Goal: Information Seeking & Learning: Learn about a topic

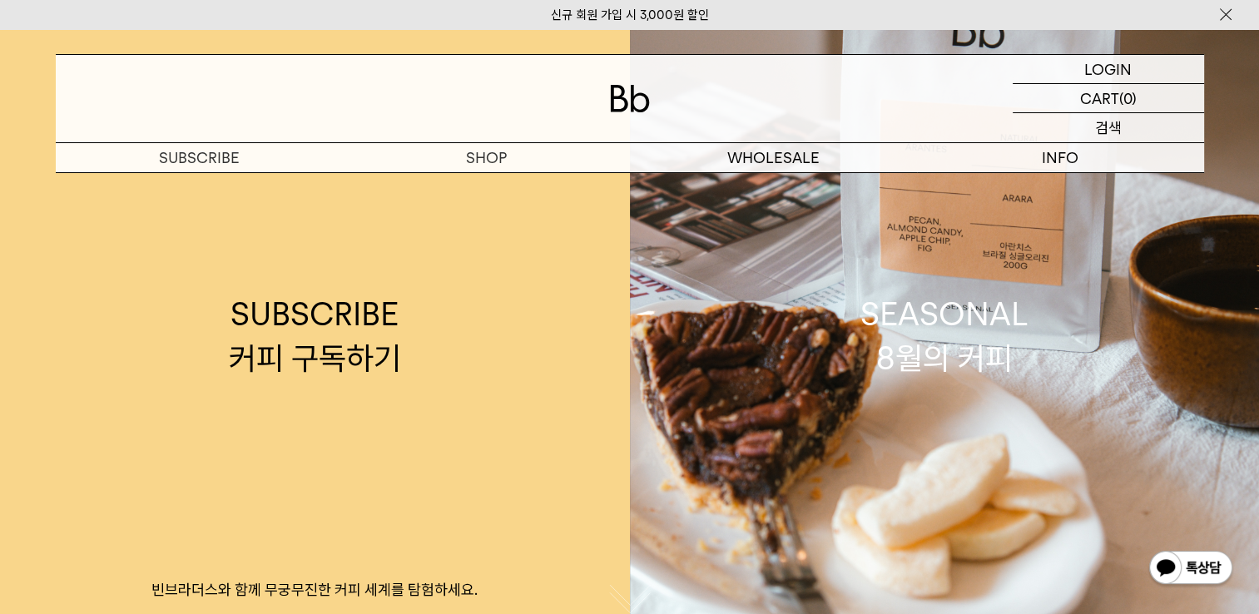
click at [1096, 127] on p "검색" at bounding box center [1108, 127] width 27 height 29
click at [1096, 127] on input "text" at bounding box center [1107, 127] width 191 height 29
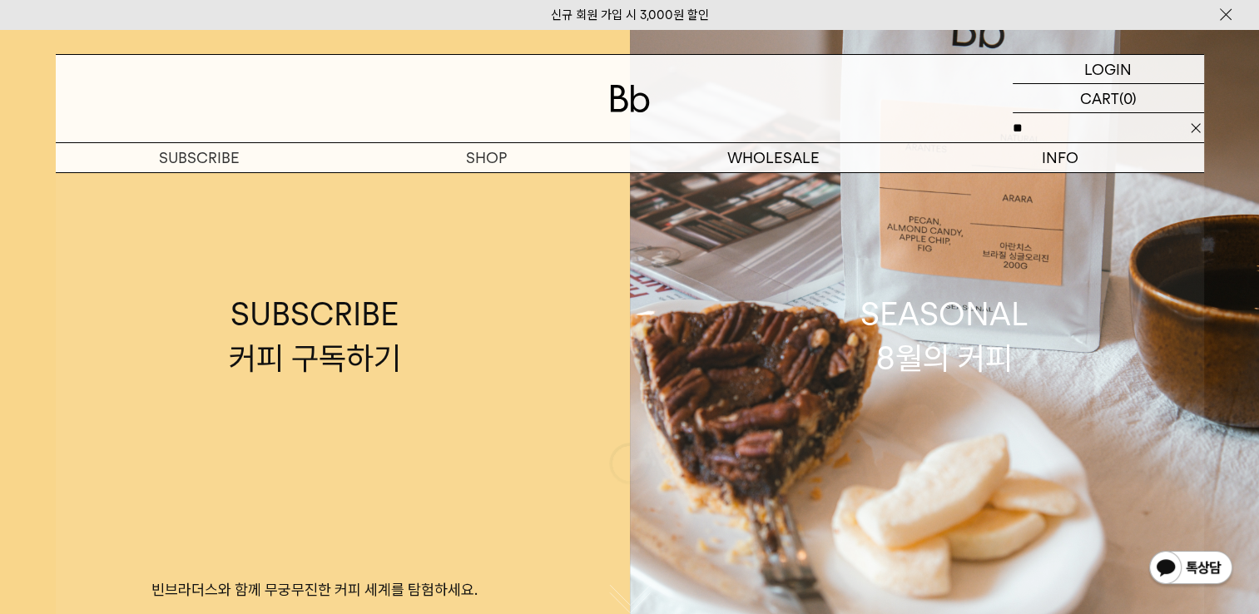
type input "**"
click input "**" at bounding box center [0, 0] width 0 height 0
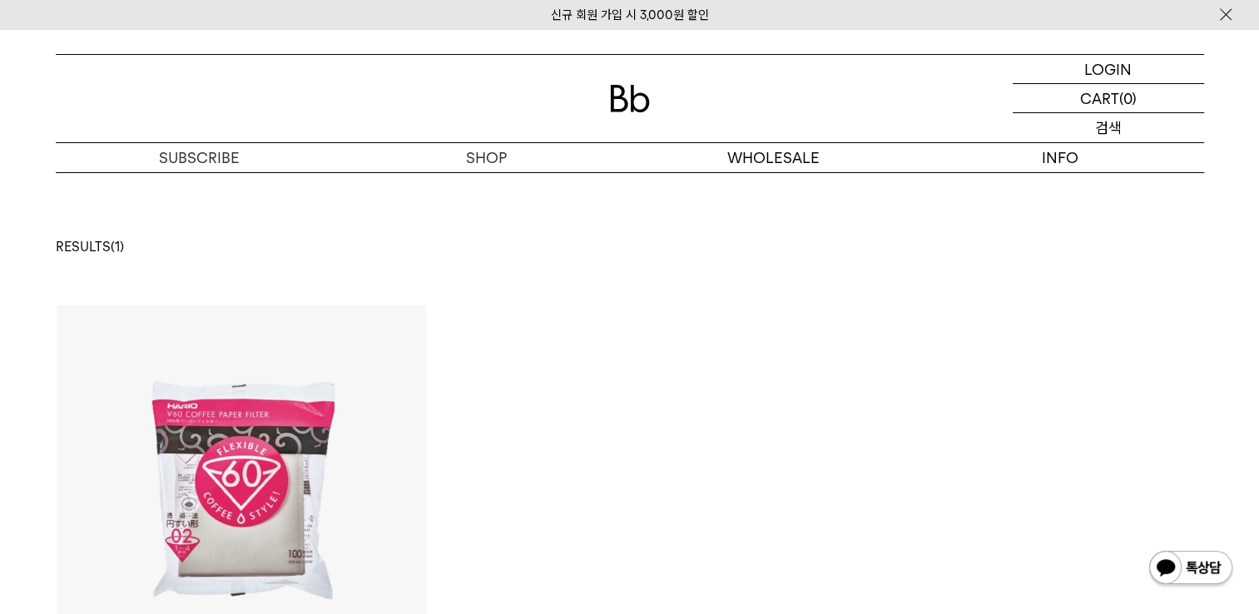
click at [1090, 131] on div "SEARCH 검색" at bounding box center [1107, 127] width 191 height 29
click at [1090, 131] on input "text" at bounding box center [1107, 127] width 191 height 29
type input "**"
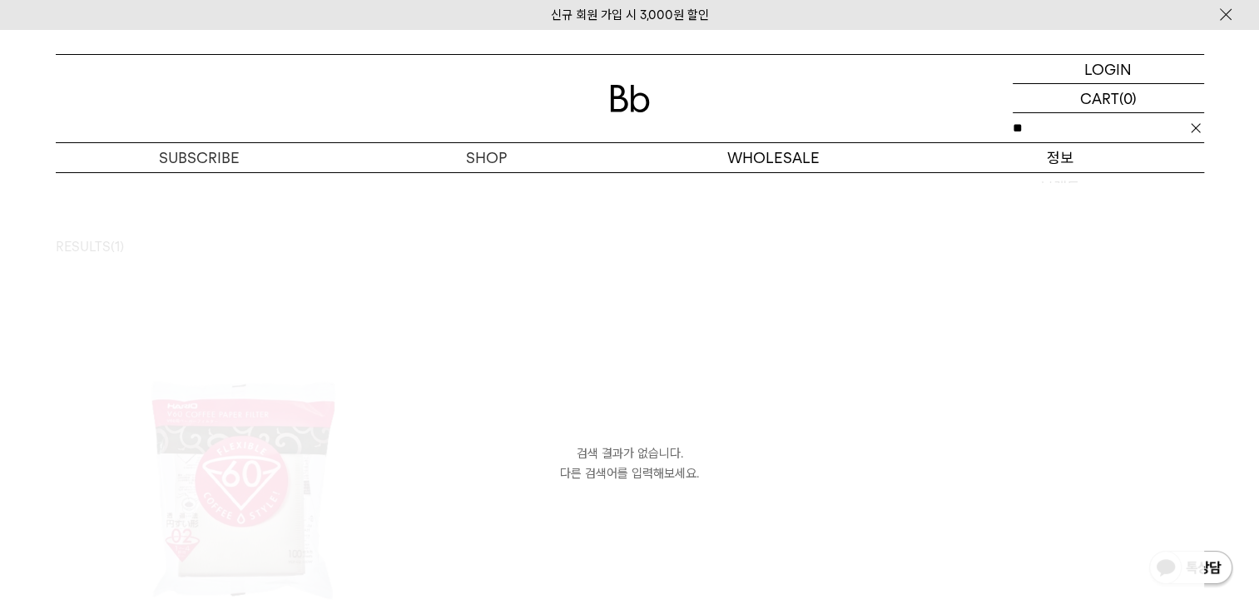
click at [1071, 161] on p "정보" at bounding box center [1060, 157] width 287 height 29
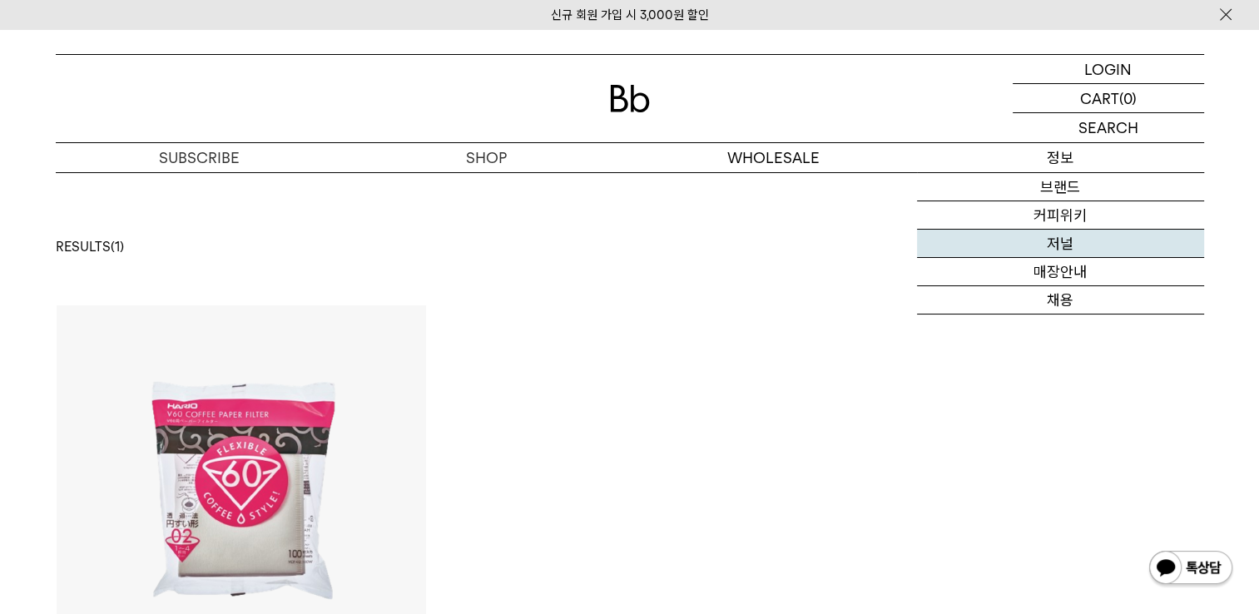
click at [1068, 230] on link "저널" at bounding box center [1060, 244] width 287 height 28
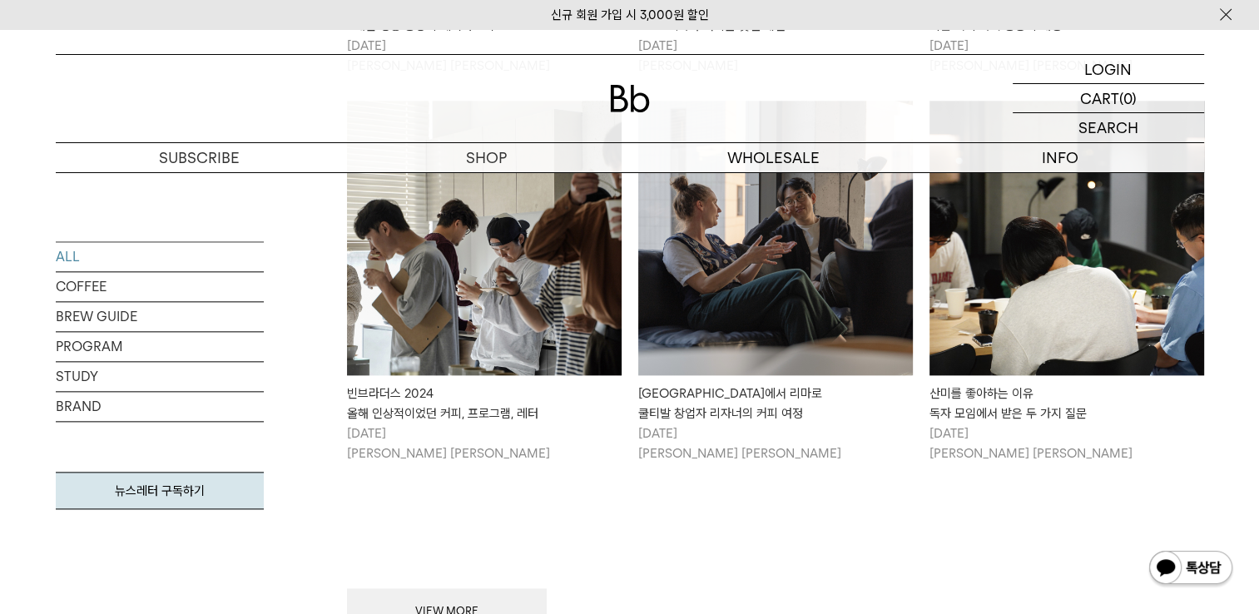
scroll to position [2163, 0]
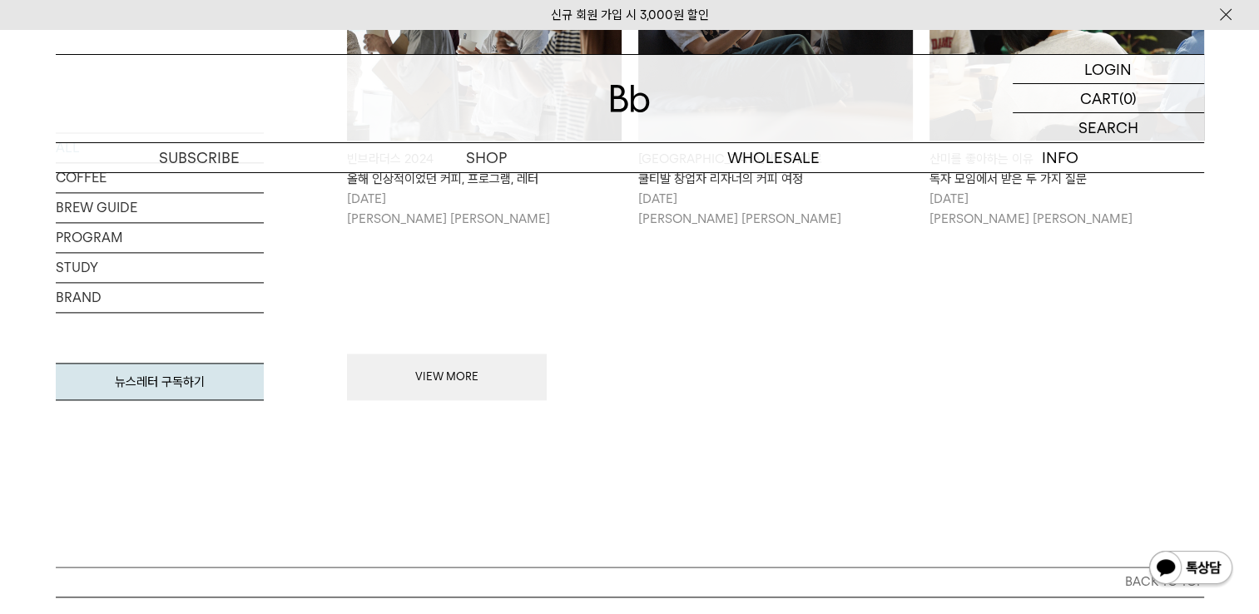
click at [475, 369] on button "VIEW MORE" at bounding box center [447, 377] width 200 height 47
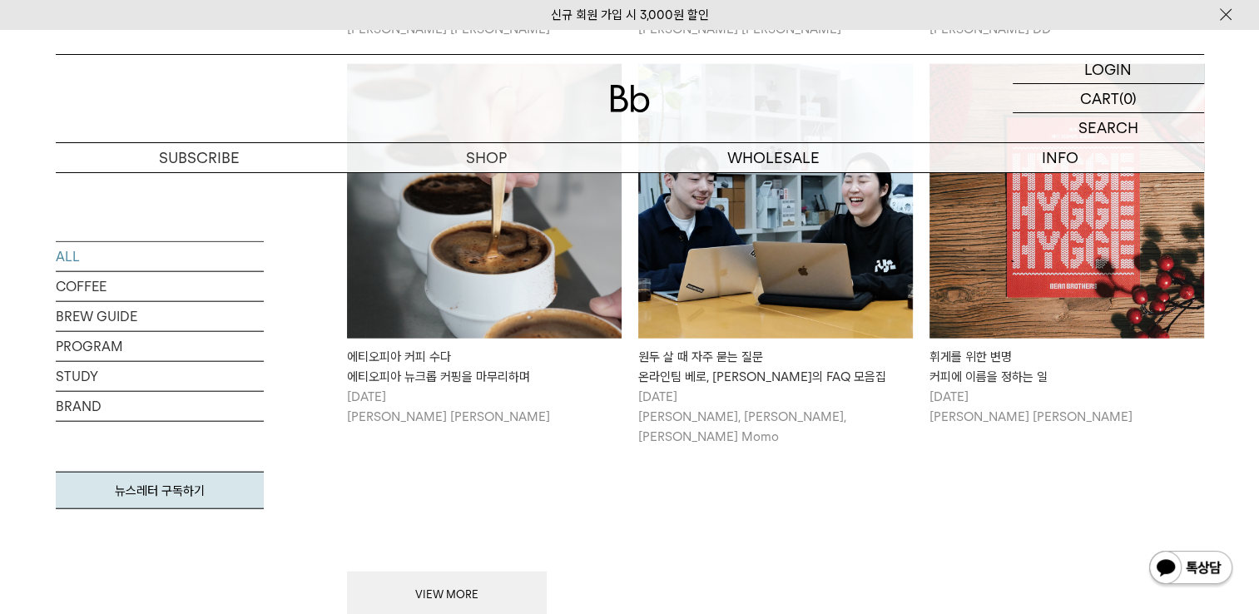
scroll to position [3993, 0]
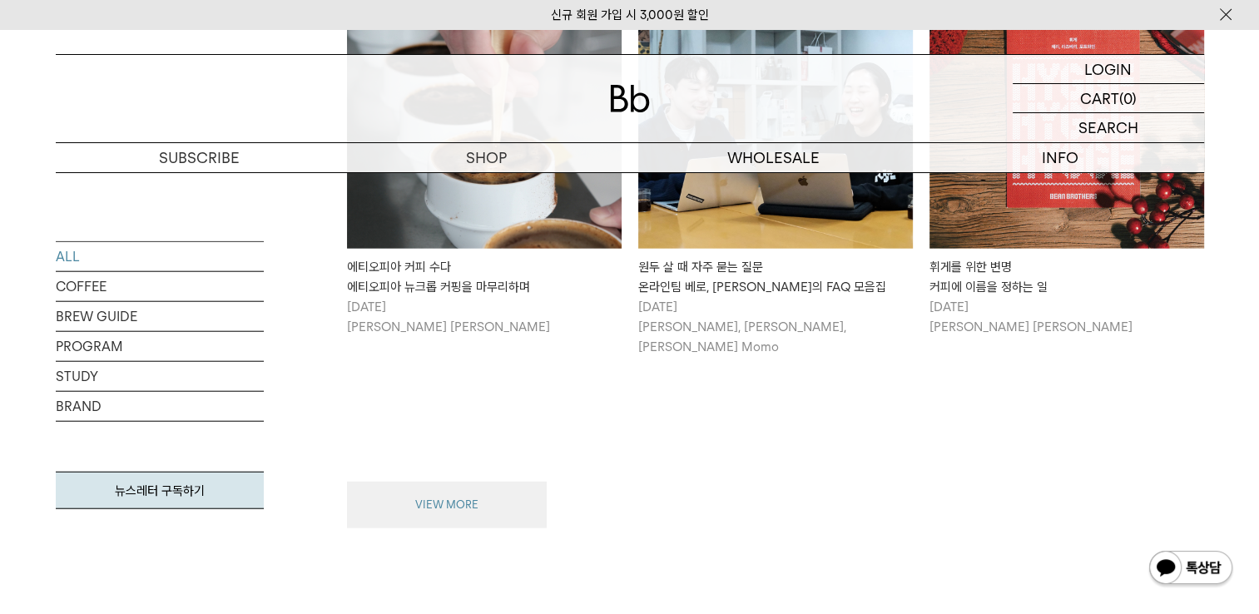
click at [503, 482] on button "VIEW MORE" at bounding box center [447, 505] width 200 height 47
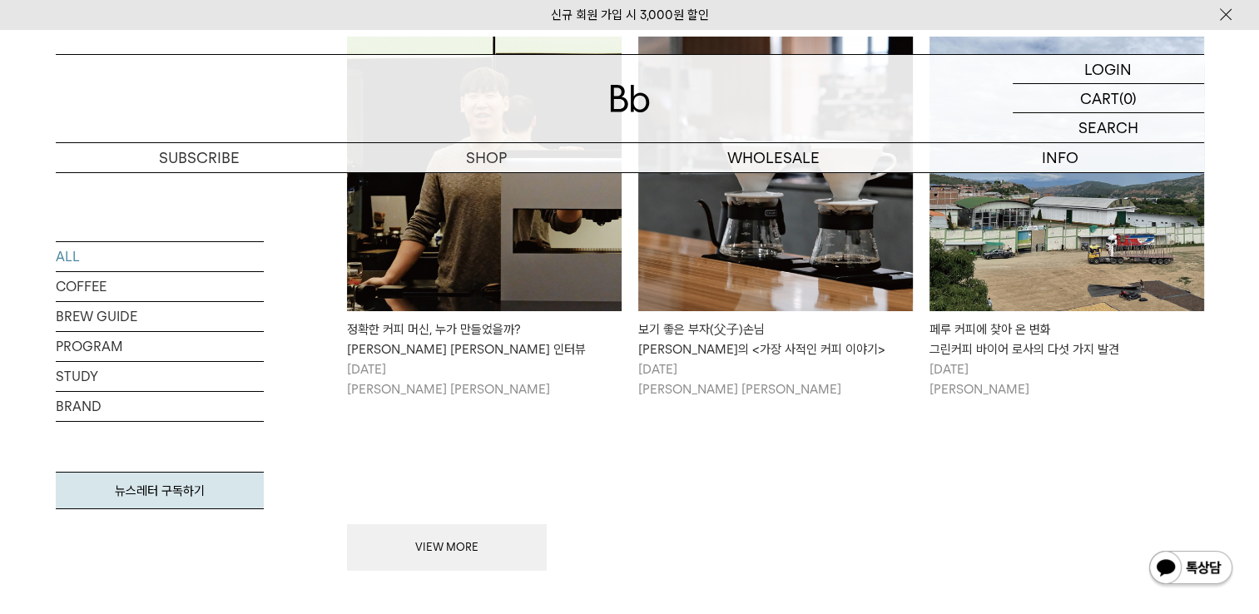
scroll to position [5990, 0]
click at [499, 523] on button "VIEW MORE" at bounding box center [447, 546] width 200 height 47
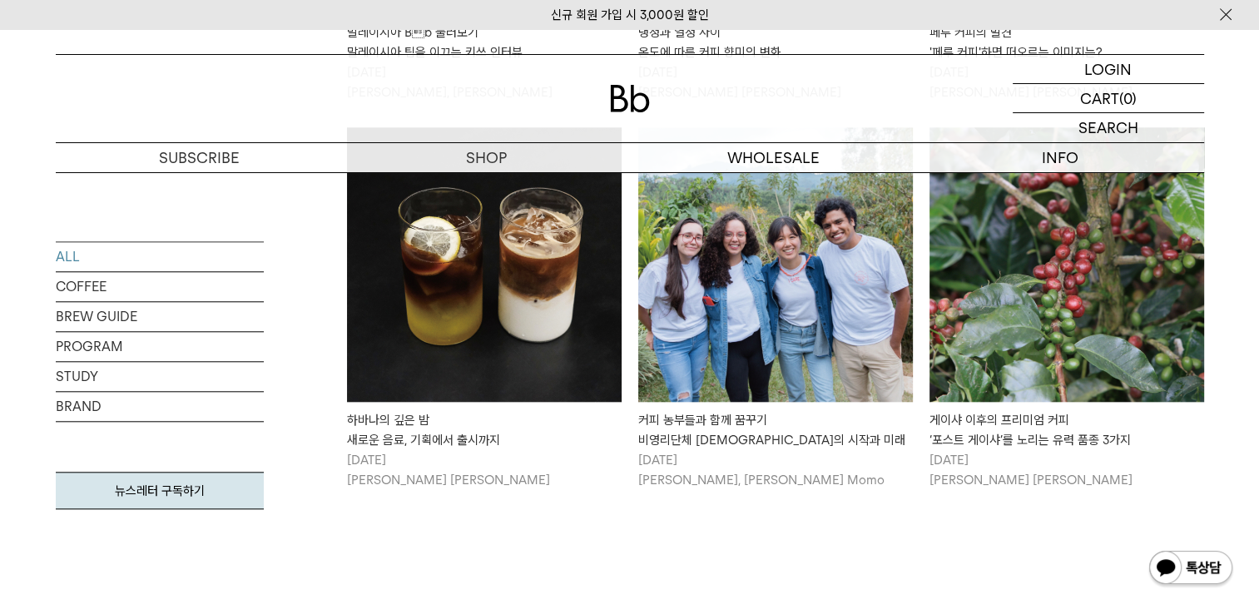
scroll to position [7903, 0]
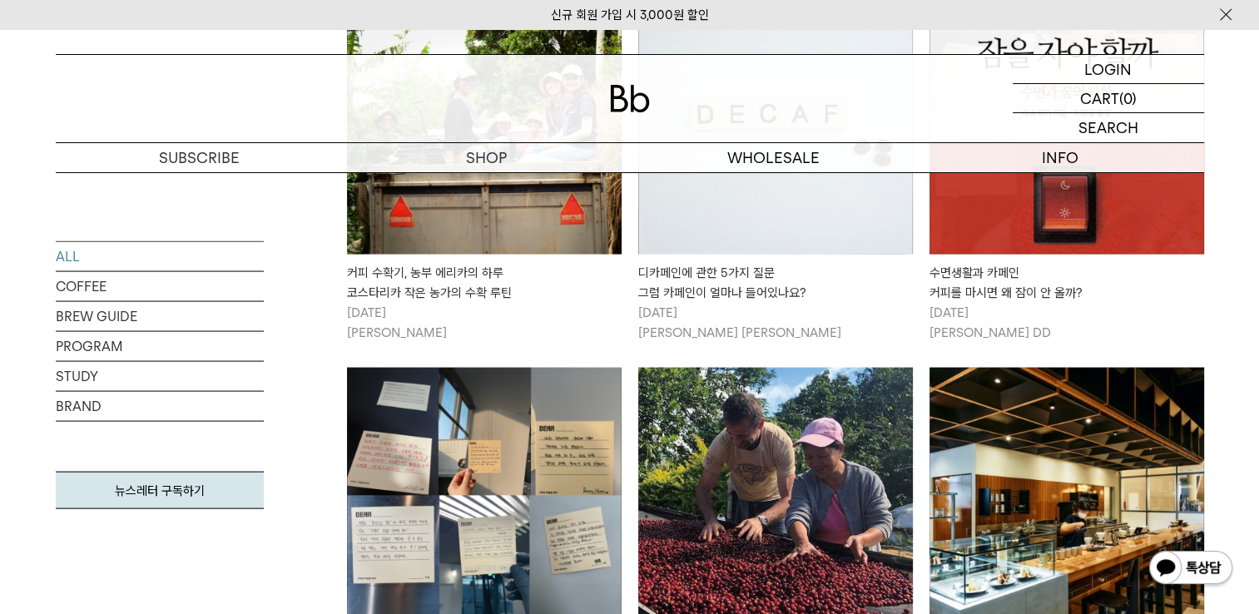
scroll to position [9816, 0]
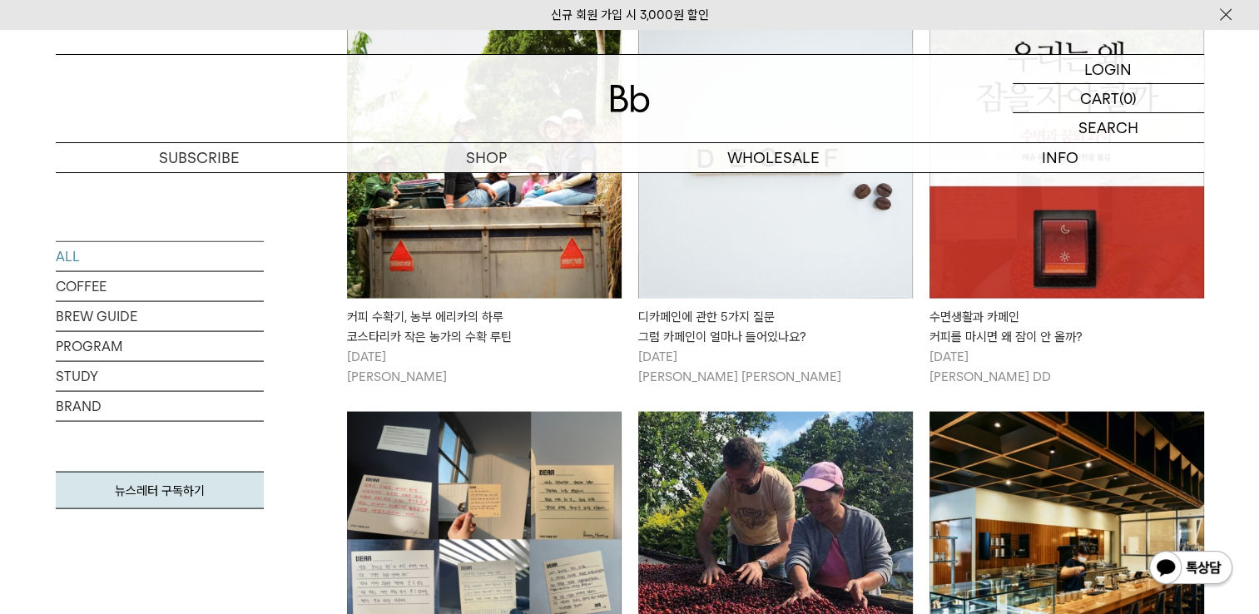
scroll to position [9561, 0]
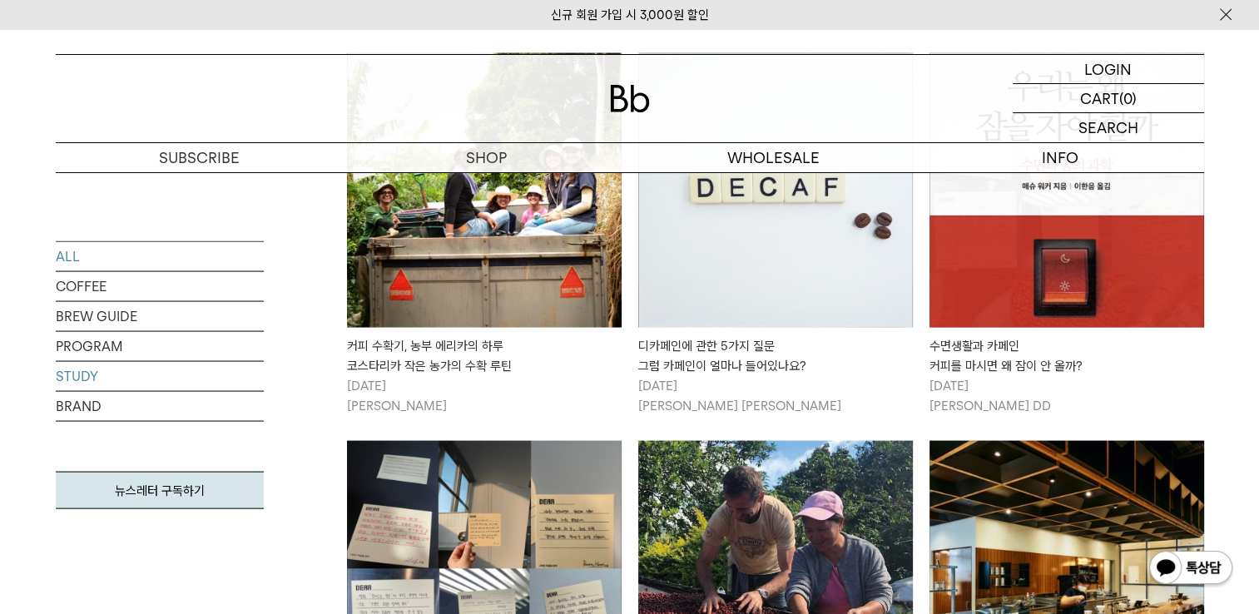
click at [80, 369] on link "STUDY" at bounding box center [160, 376] width 208 height 29
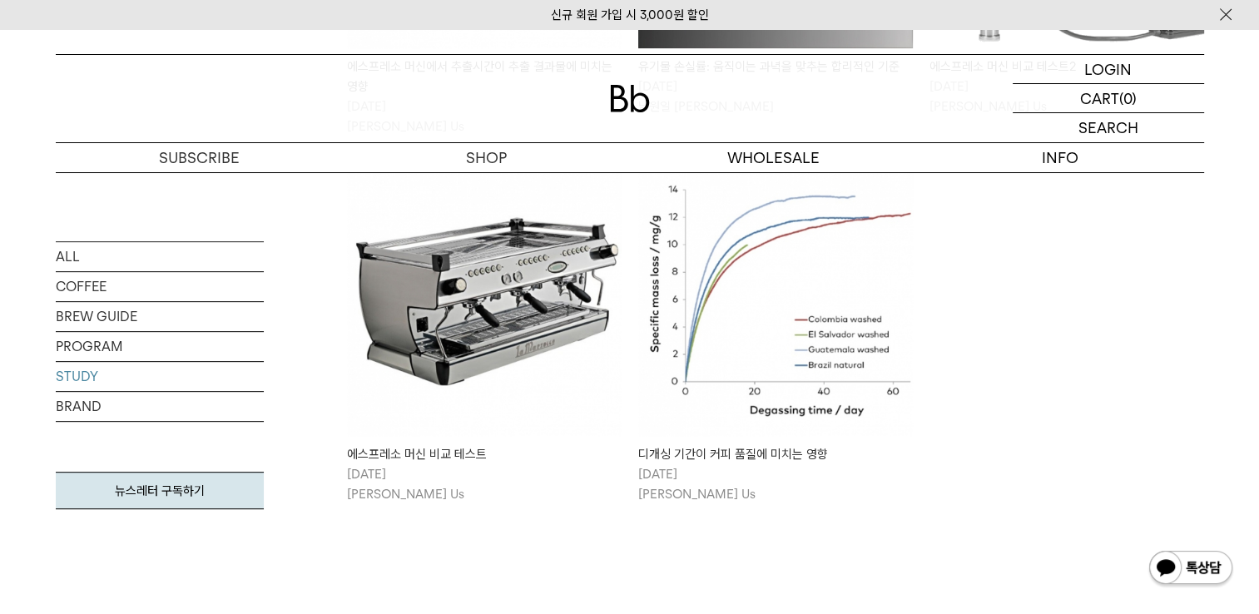
scroll to position [832, 0]
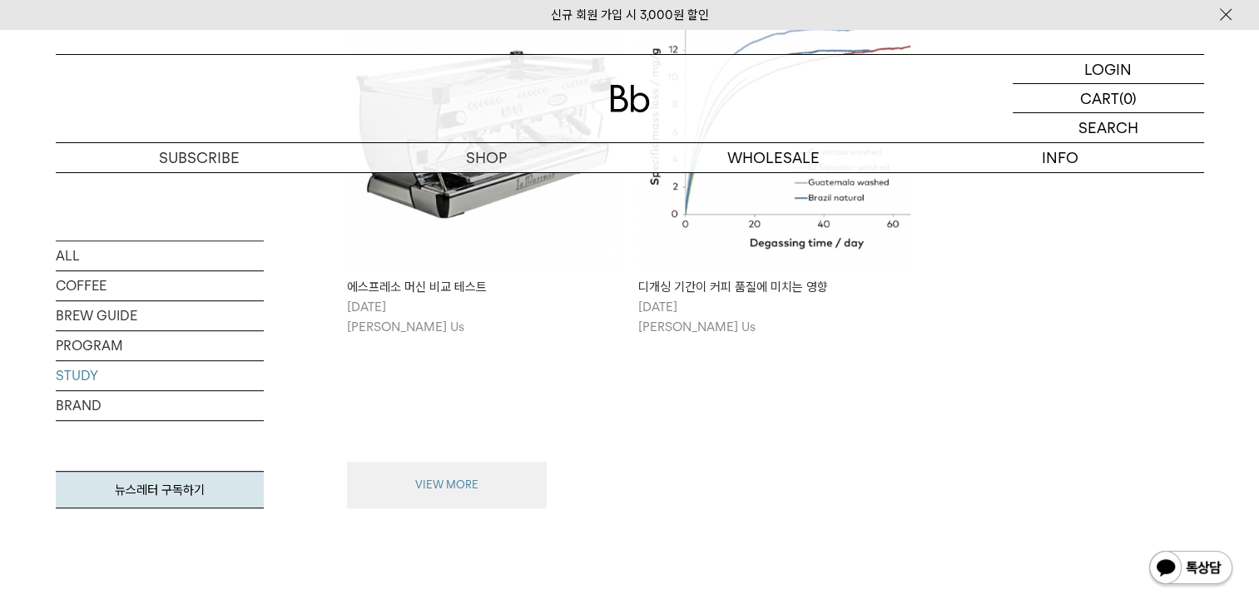
click at [409, 489] on button "VIEW MORE" at bounding box center [447, 485] width 200 height 47
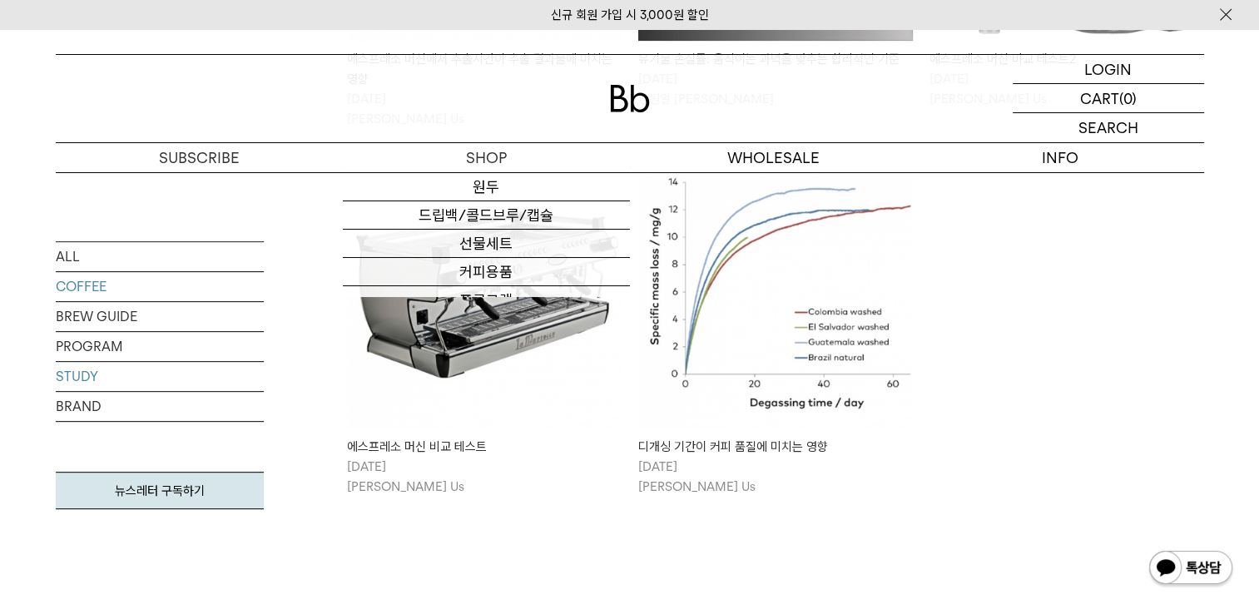
scroll to position [666, 0]
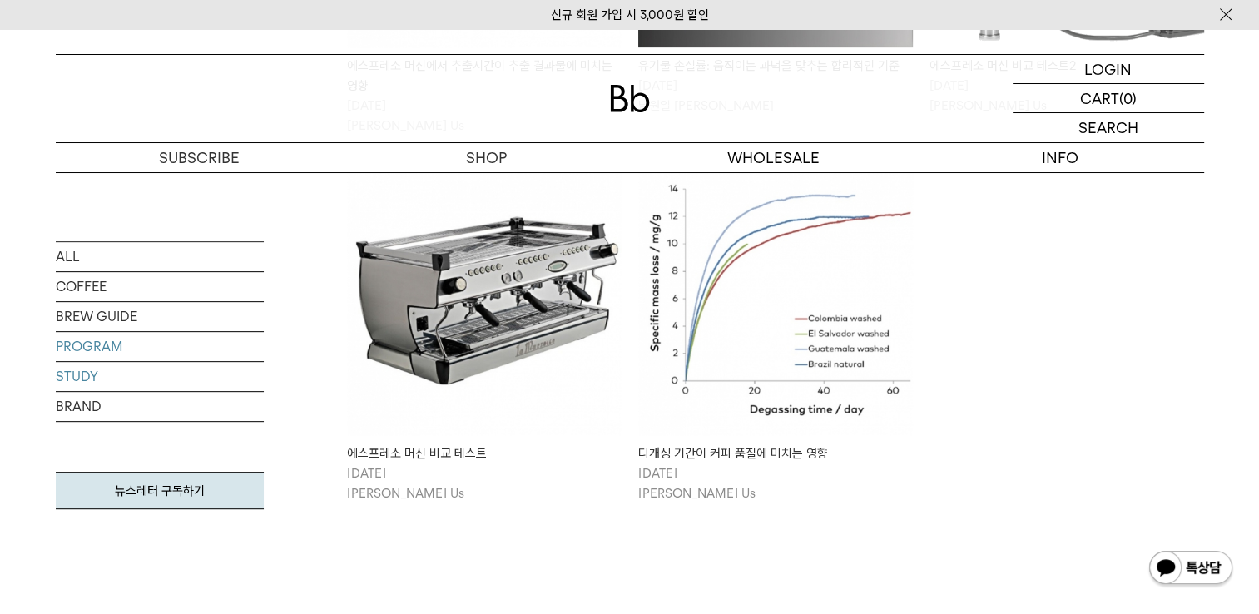
click at [82, 347] on link "PROGRAM" at bounding box center [160, 346] width 208 height 29
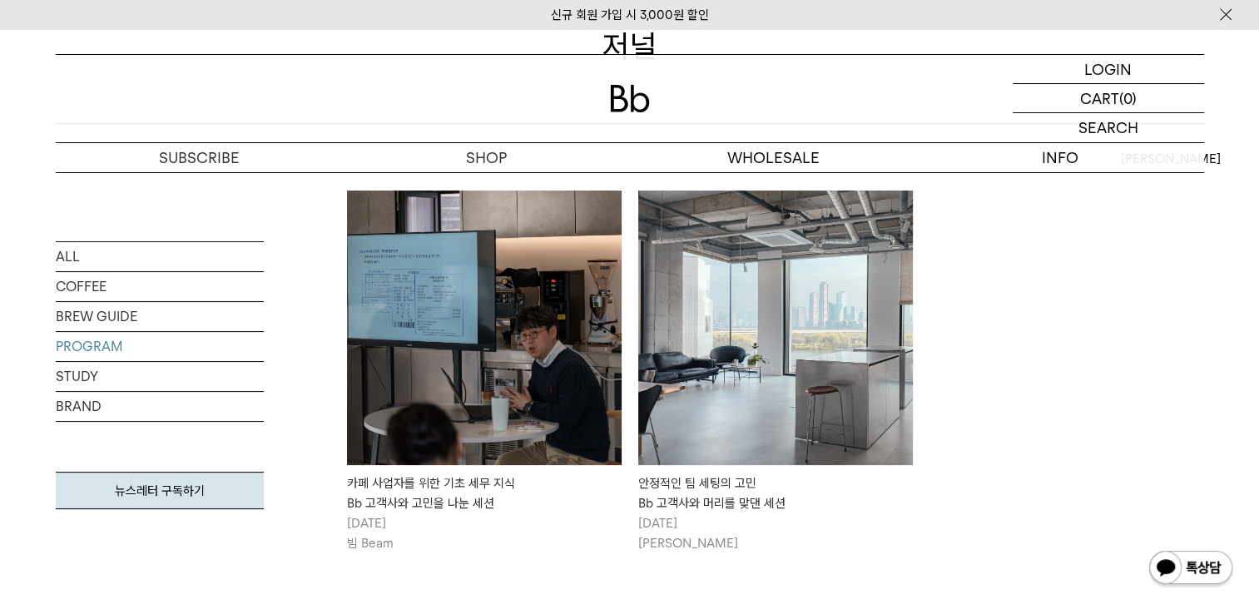
scroll to position [250, 0]
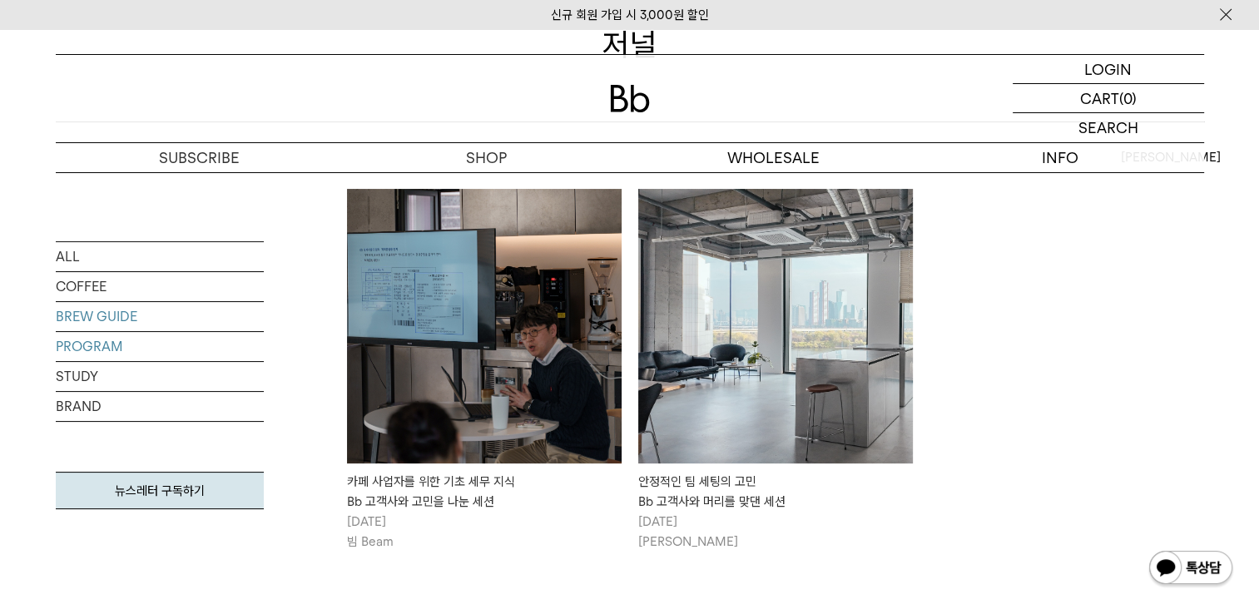
click at [103, 319] on link "BREW GUIDE" at bounding box center [160, 316] width 208 height 29
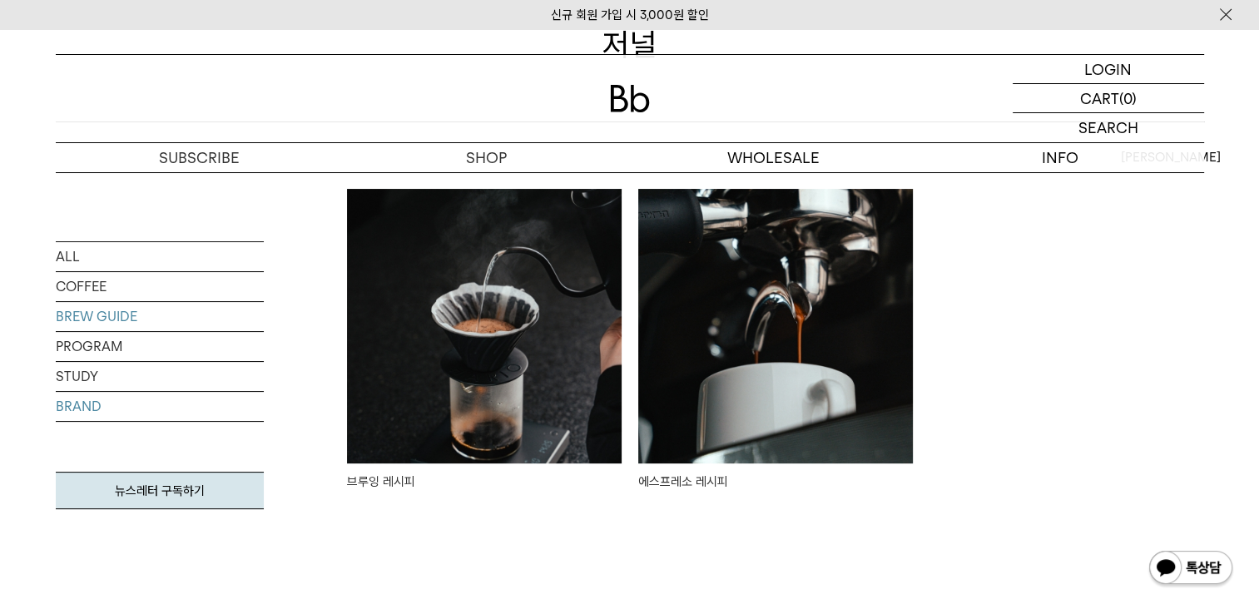
click at [87, 408] on link "BRAND" at bounding box center [160, 406] width 208 height 29
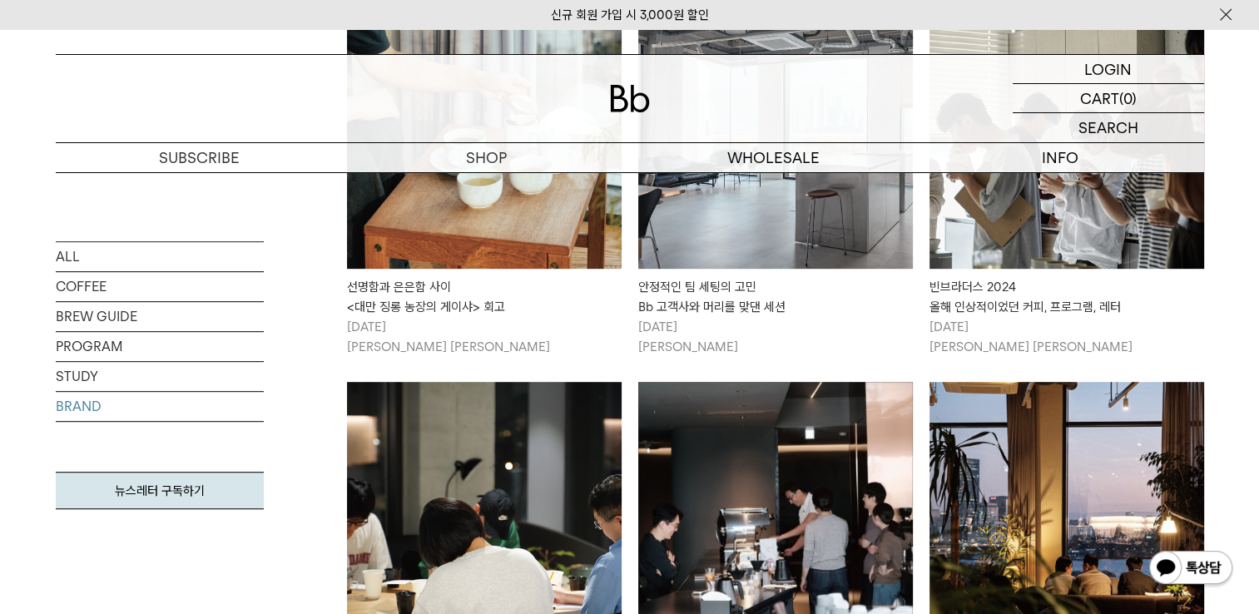
scroll to position [1165, 0]
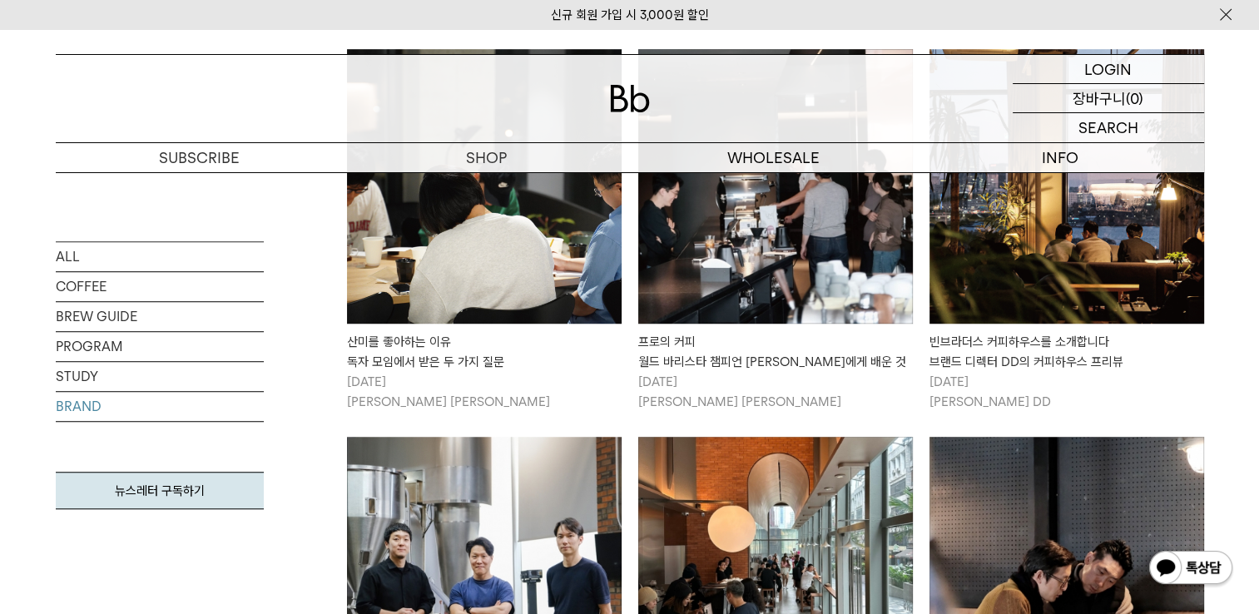
click at [1120, 99] on p "장바구니" at bounding box center [1098, 98] width 53 height 28
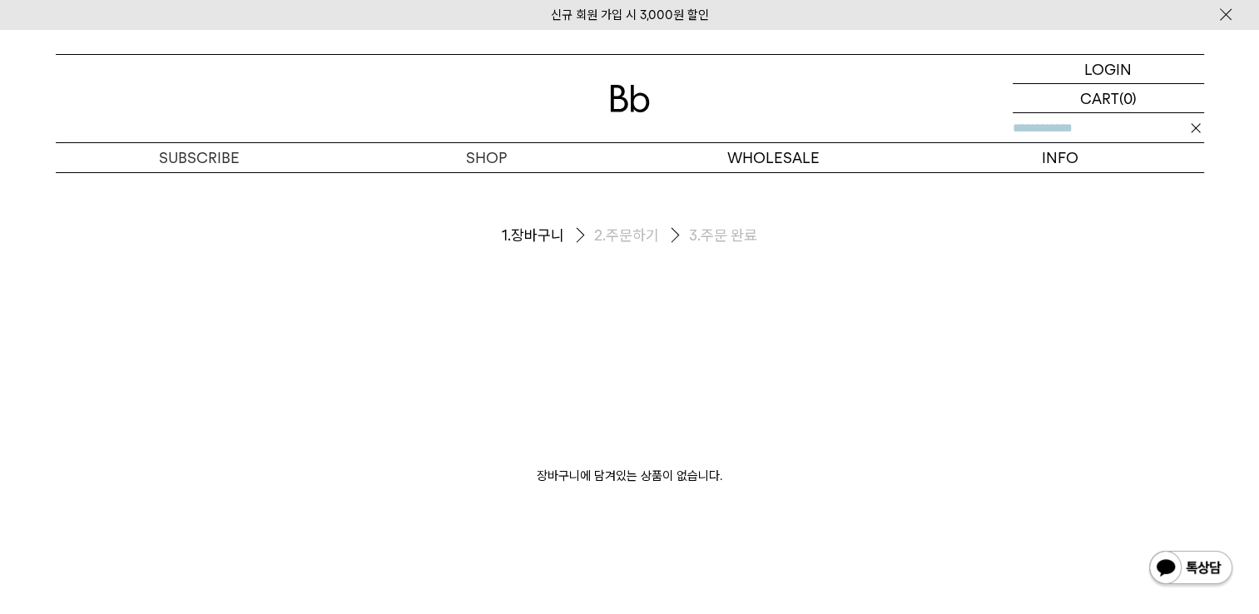
click at [1098, 129] on input "text" at bounding box center [1107, 127] width 191 height 29
paste input "**********"
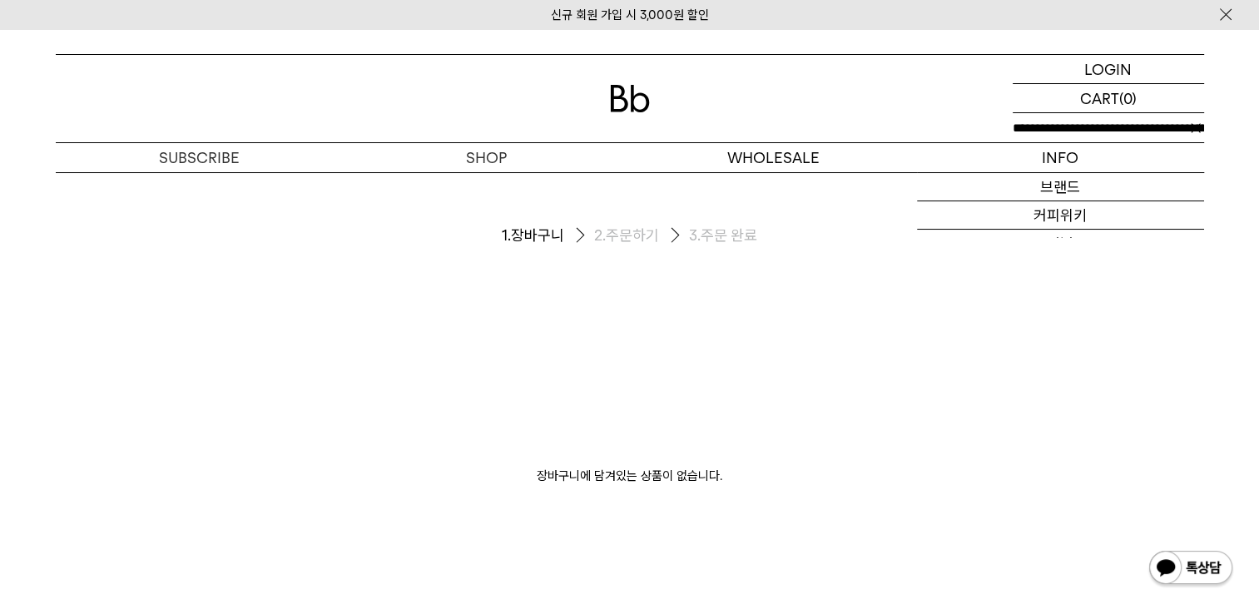
scroll to position [0, 903]
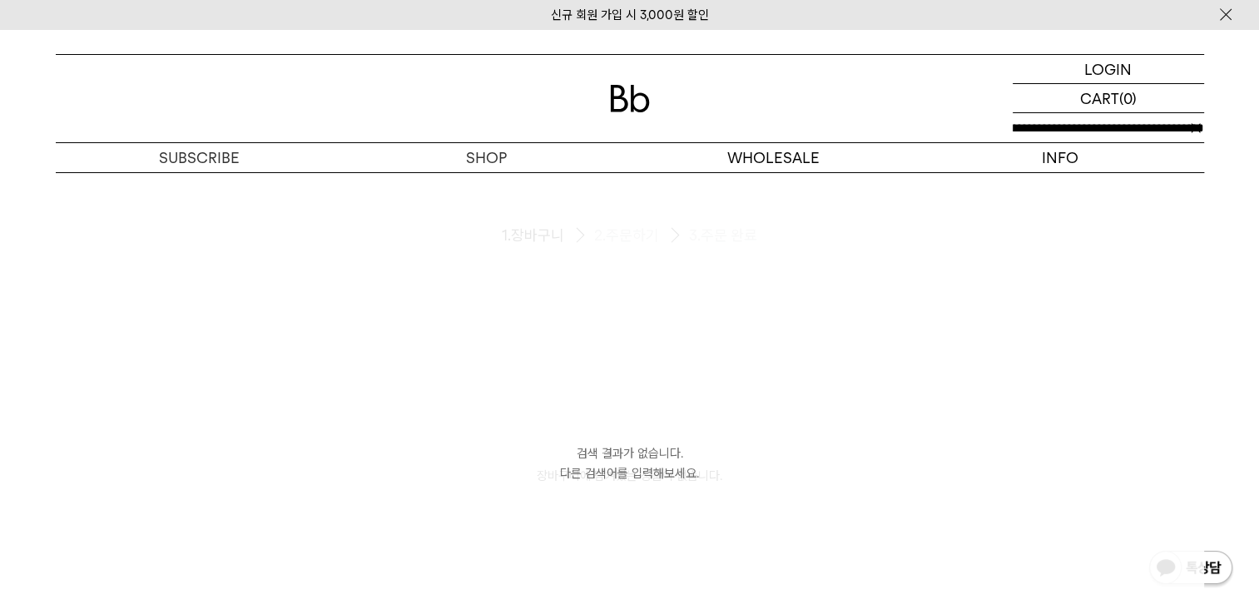
click at [1197, 126] on button "button" at bounding box center [1195, 128] width 17 height 17
click at [1126, 125] on div "SEARCH 검색" at bounding box center [1107, 127] width 191 height 29
click at [1126, 125] on input "text" at bounding box center [1107, 127] width 191 height 29
type input "*"
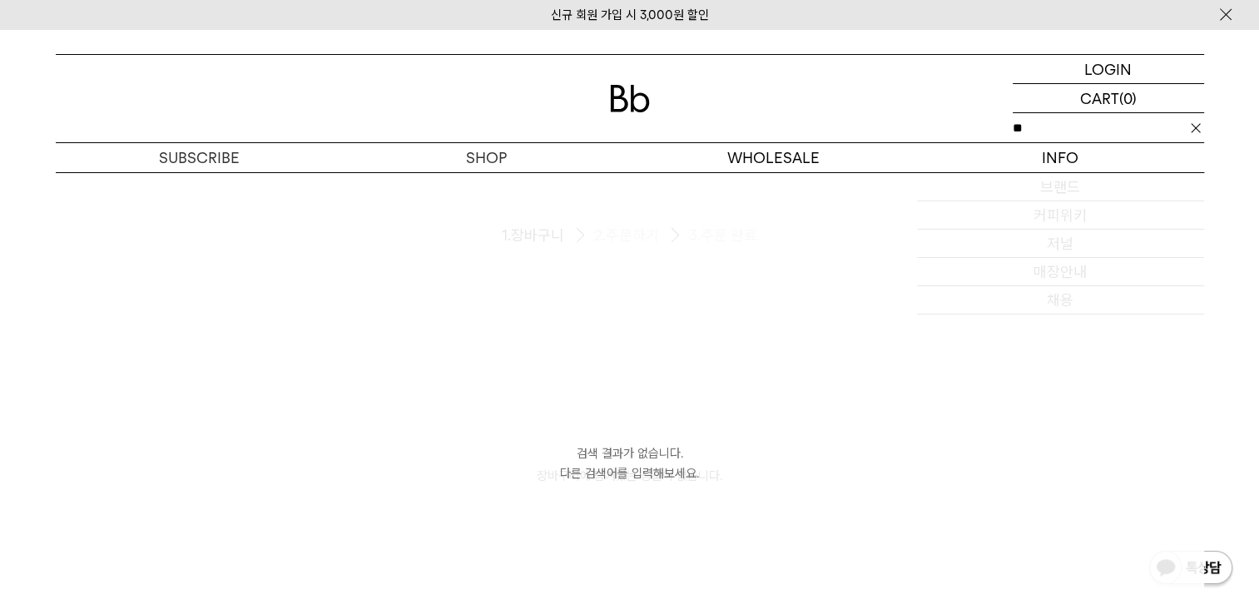
type input "*"
type input "***"
click input "**" at bounding box center [0, 0] width 0 height 0
